Goal: Submit feedback/report problem

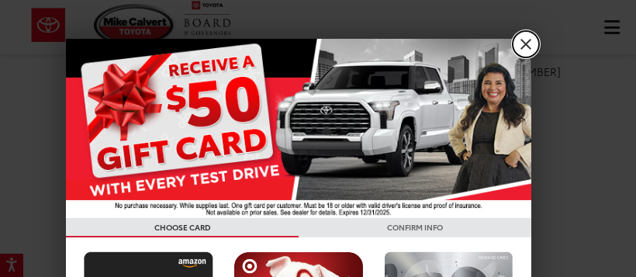
click at [521, 43] on link "X" at bounding box center [526, 44] width 26 height 26
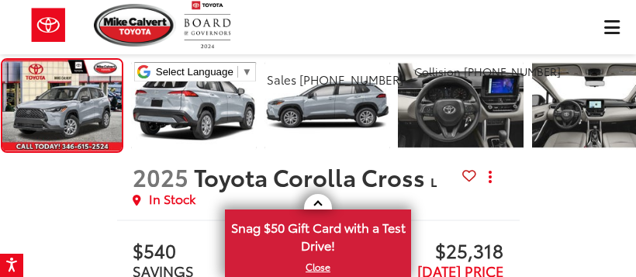
scroll to position [536, 0]
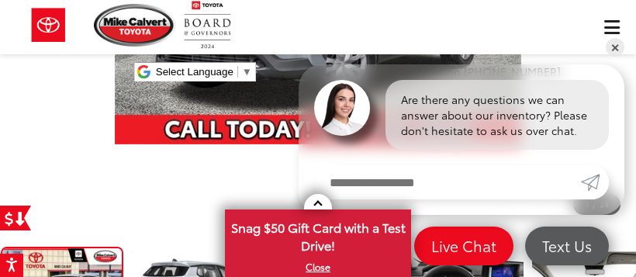
scroll to position [361, 0]
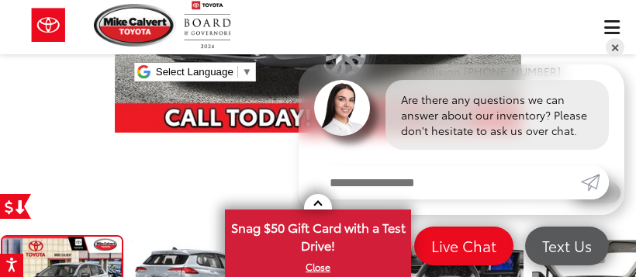
drag, startPoint x: 643, startPoint y: 16, endPoint x: 631, endPoint y: 38, distance: 24.6
click at [329, 191] on input "Enter your message" at bounding box center [447, 182] width 267 height 34
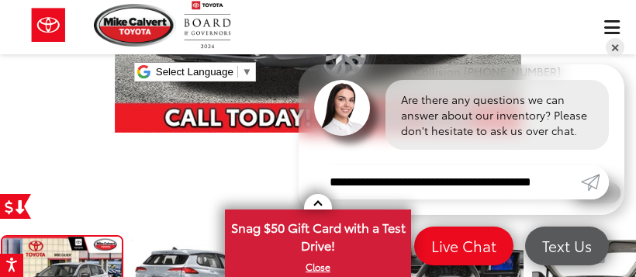
type input "**********"
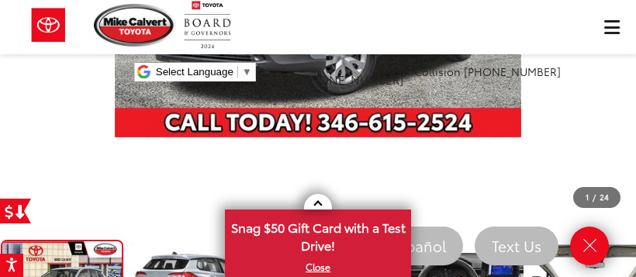
scroll to position [355, 0]
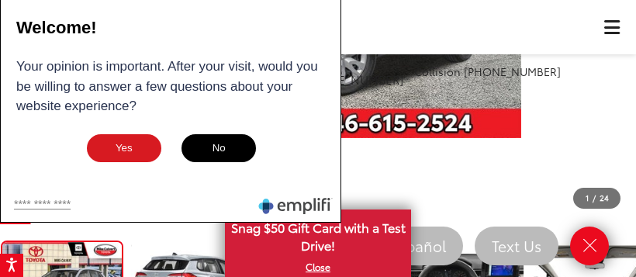
click at [218, 157] on button "No" at bounding box center [219, 148] width 78 height 31
